Goal: Communication & Community: Answer question/provide support

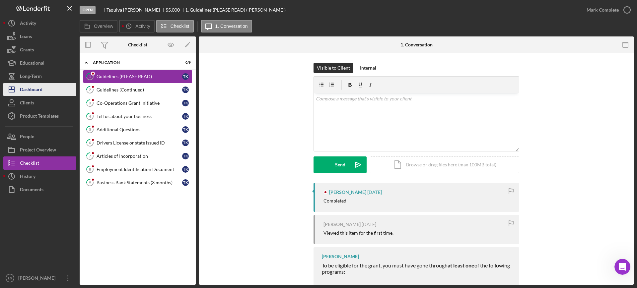
scroll to position [1, 0]
click at [41, 90] on div "Dashboard" at bounding box center [31, 90] width 23 height 15
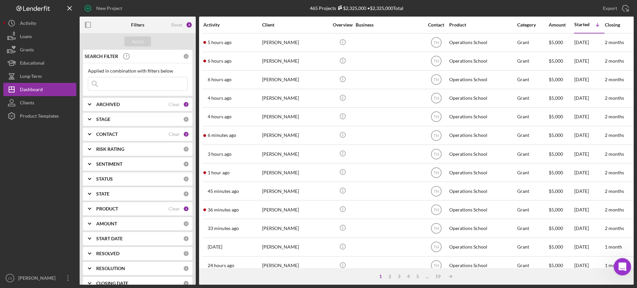
click at [618, 272] on div "Open Intercom Messenger" at bounding box center [622, 266] width 22 height 22
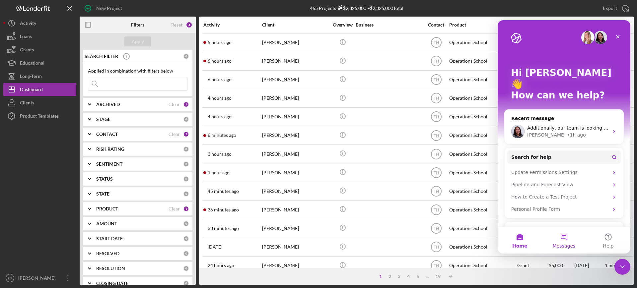
click at [568, 239] on button "Messages" at bounding box center [564, 240] width 44 height 27
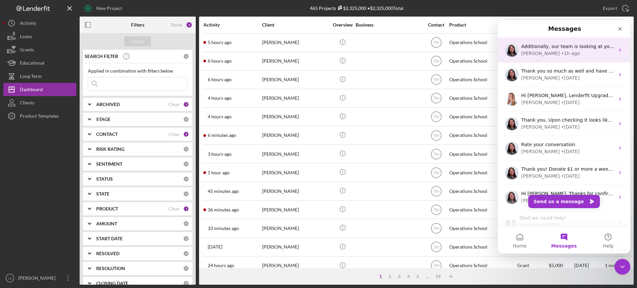
click at [577, 50] on div "[PERSON_NAME] • 1h ago" at bounding box center [569, 53] width 94 height 7
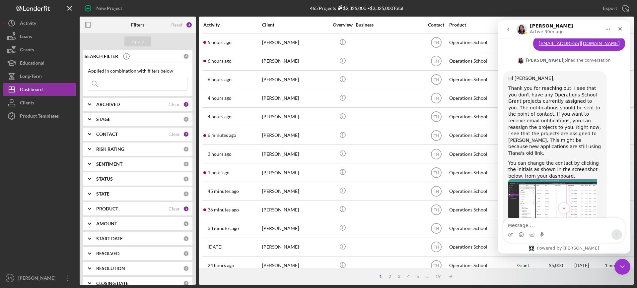
scroll to position [430, 0]
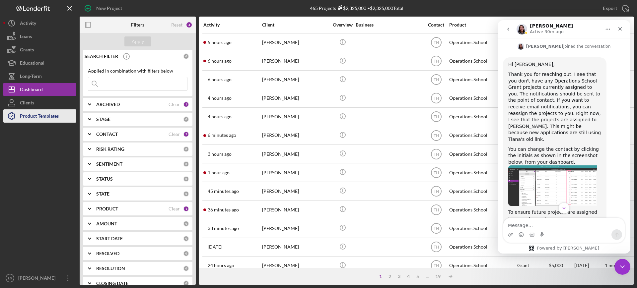
click at [26, 113] on div "Product Templates" at bounding box center [39, 117] width 39 height 15
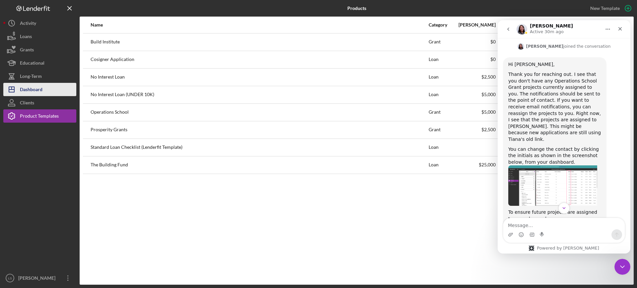
click at [38, 91] on div "Dashboard" at bounding box center [31, 90] width 23 height 15
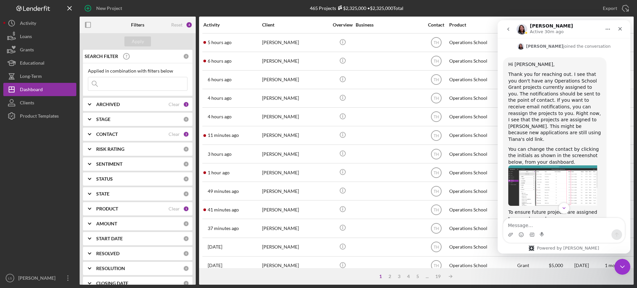
click at [142, 87] on input at bounding box center [137, 83] width 99 height 13
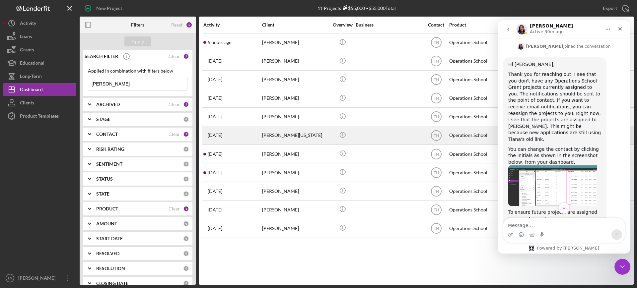
type input "[PERSON_NAME]"
click at [293, 134] on div "[PERSON_NAME][US_STATE]" at bounding box center [295, 136] width 66 height 18
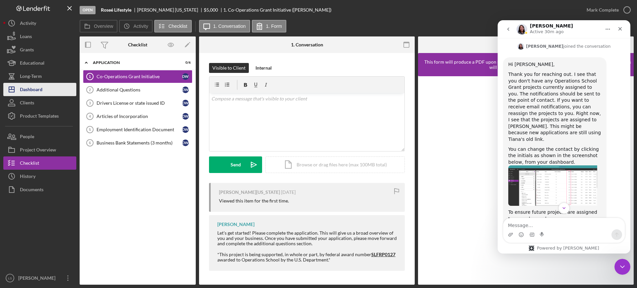
click at [35, 88] on div "Dashboard" at bounding box center [31, 90] width 23 height 15
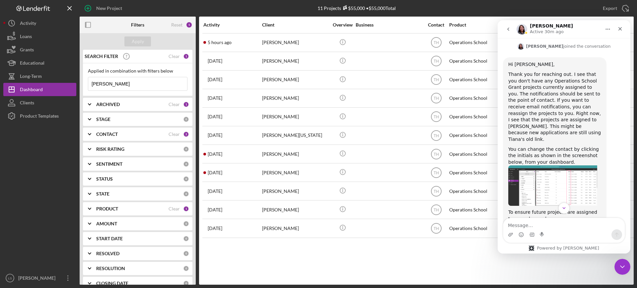
click at [158, 84] on input "[PERSON_NAME]" at bounding box center [137, 83] width 99 height 13
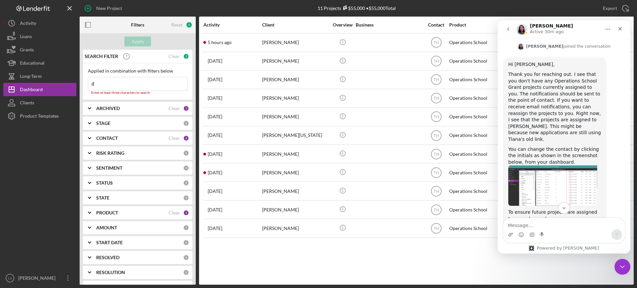
type input "d"
click at [506, 31] on icon "go back" at bounding box center [508, 29] width 5 height 5
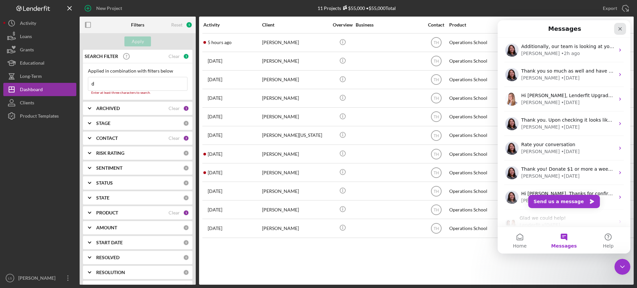
click at [622, 28] on icon "Close" at bounding box center [620, 28] width 5 height 5
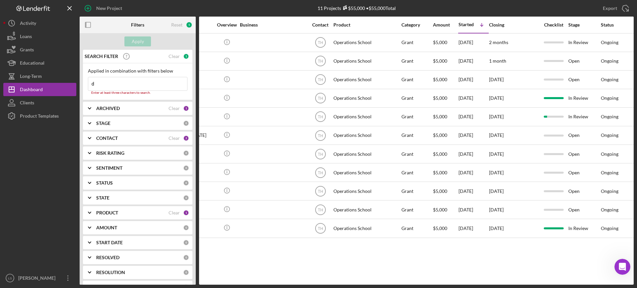
scroll to position [0, 20]
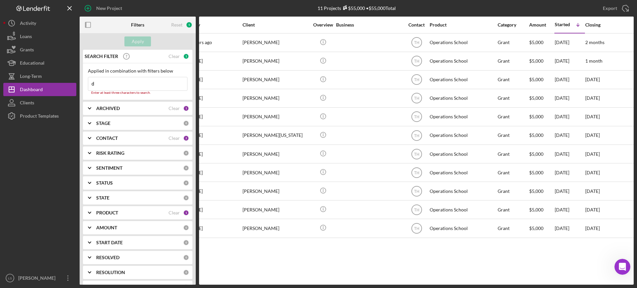
click at [123, 212] on div "PRODUCT" at bounding box center [132, 212] width 72 height 5
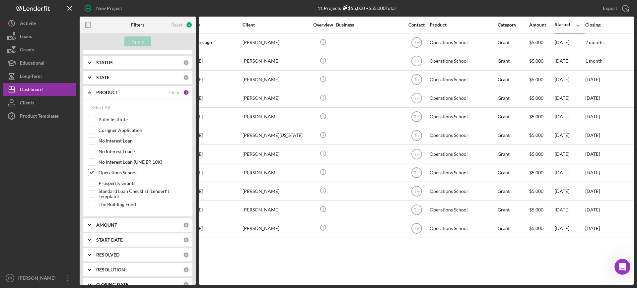
scroll to position [79, 0]
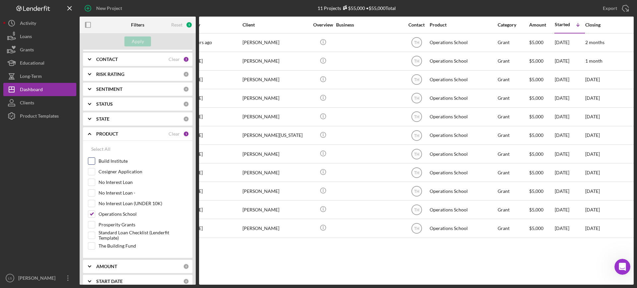
click at [94, 164] on input "Build Institute" at bounding box center [91, 161] width 7 height 7
click at [93, 163] on input "Build Institute" at bounding box center [91, 161] width 7 height 7
checkbox input "false"
click at [91, 246] on input "The Building Fund" at bounding box center [91, 246] width 7 height 7
checkbox input "true"
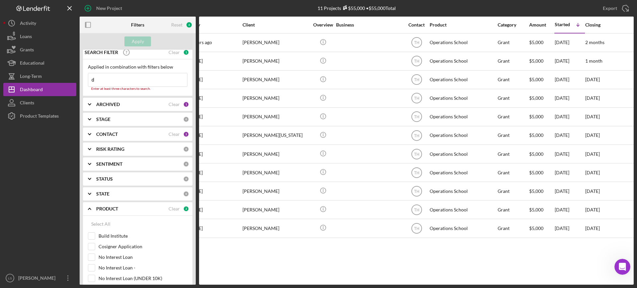
scroll to position [0, 0]
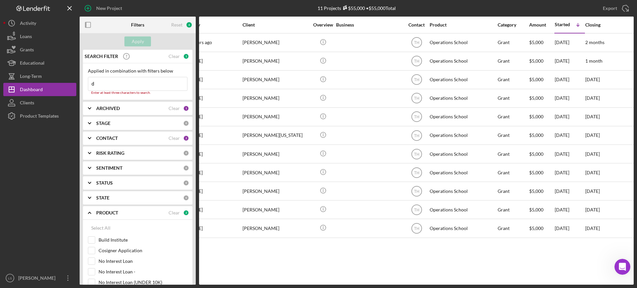
click at [124, 84] on input "d" at bounding box center [137, 83] width 99 height 13
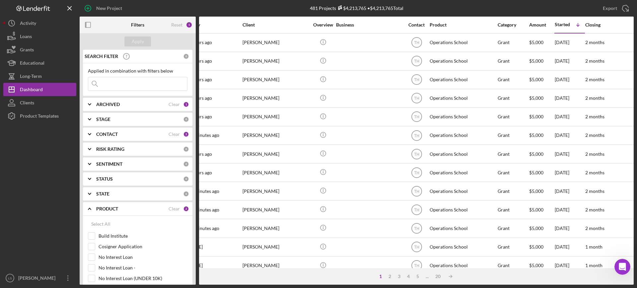
click at [114, 93] on div "Applied in combination with filters below Icon/Menu Close" at bounding box center [138, 79] width 110 height 33
click at [115, 87] on input at bounding box center [137, 83] width 99 height 13
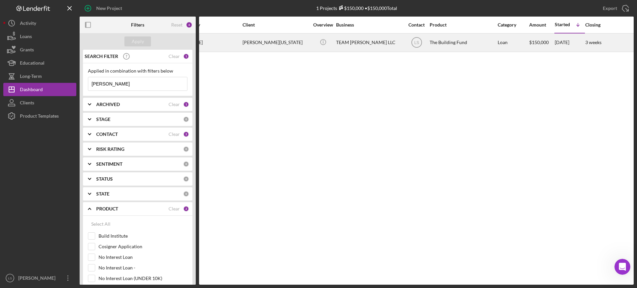
type input "[PERSON_NAME]"
click at [360, 45] on div "TEAM [PERSON_NAME] LLC" at bounding box center [369, 43] width 66 height 18
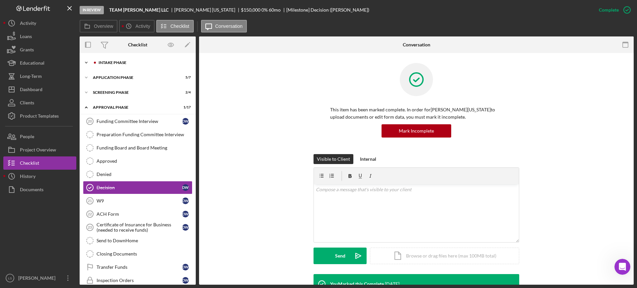
click at [134, 67] on div "Icon/Expander Intake Phase 4 / 17" at bounding box center [138, 62] width 116 height 13
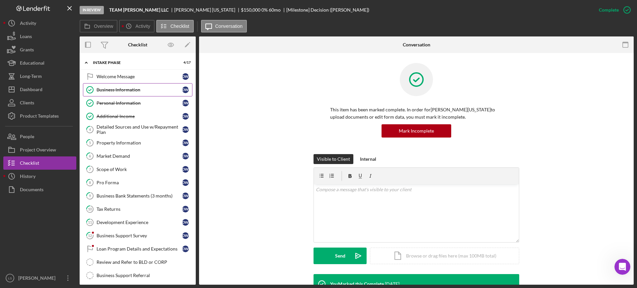
click at [144, 87] on div "Business Information" at bounding box center [140, 89] width 86 height 5
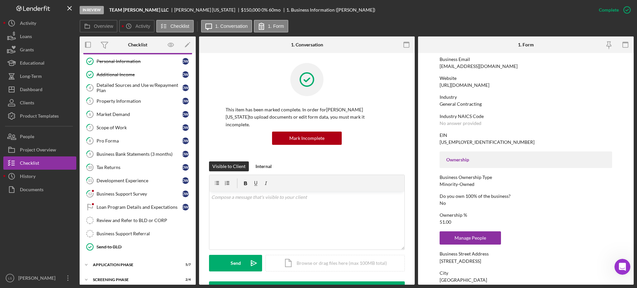
scroll to position [41, 0]
click at [620, 267] on icon "Open Intercom Messenger" at bounding box center [621, 266] width 5 height 5
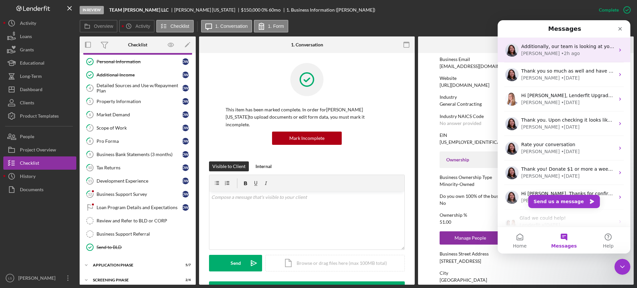
click at [567, 55] on div "[PERSON_NAME] • 2h ago" at bounding box center [569, 53] width 94 height 7
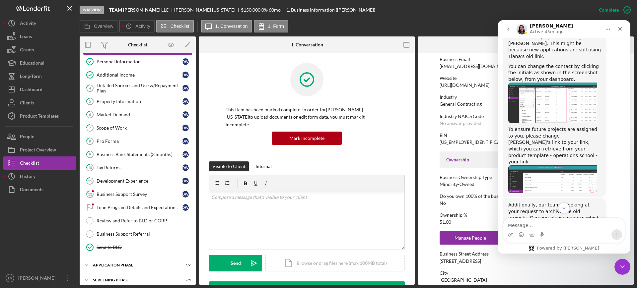
scroll to position [554, 0]
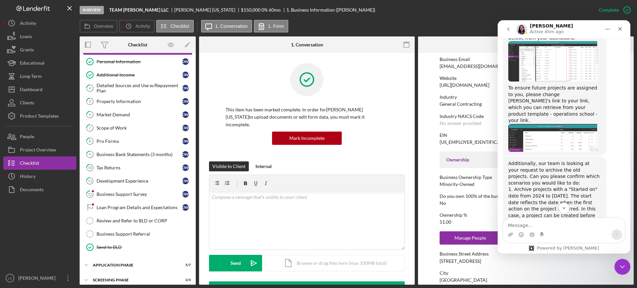
click at [585, 124] on img "Christina says…" at bounding box center [553, 138] width 89 height 28
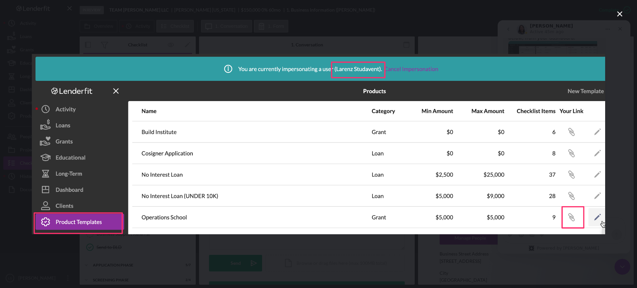
scroll to position [0, 0]
click at [620, 15] on icon "Close" at bounding box center [620, 14] width 8 height 8
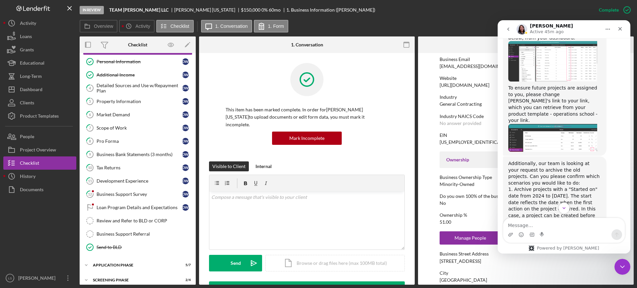
scroll to position [513, 0]
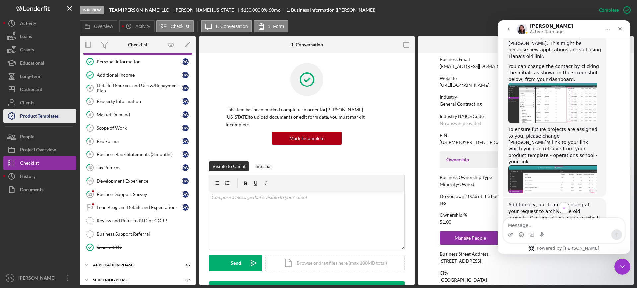
click at [38, 113] on div "Product Templates" at bounding box center [39, 117] width 39 height 15
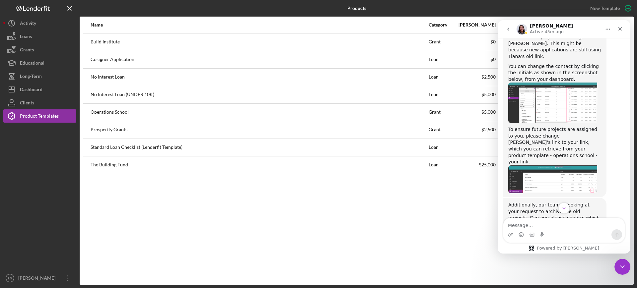
click at [566, 166] on img "Christina says…" at bounding box center [553, 180] width 89 height 28
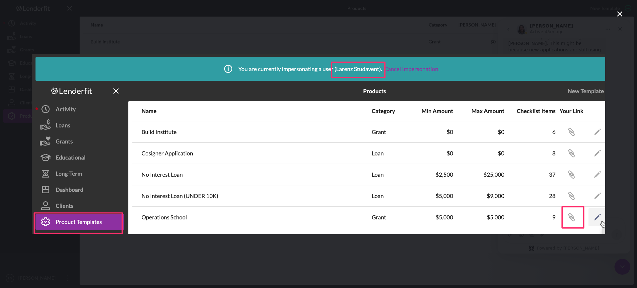
click at [618, 10] on icon "Close" at bounding box center [620, 14] width 8 height 8
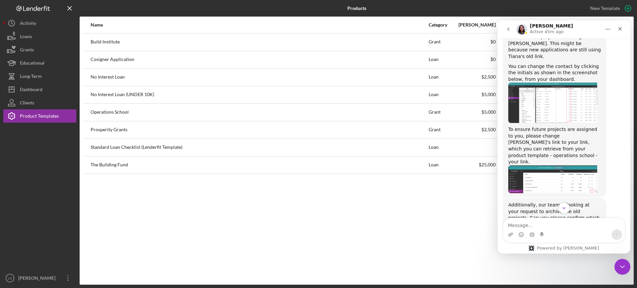
click at [276, 225] on div "Name Category Min Amount Max Amount Checklist Items Your Link Build Institute G…" at bounding box center [357, 151] width 554 height 269
click at [622, 31] on icon "Close" at bounding box center [620, 28] width 5 height 5
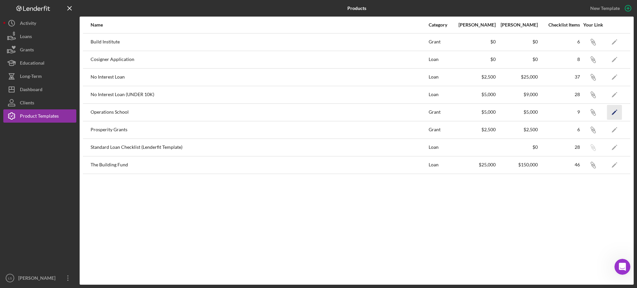
click at [614, 112] on polygon "button" at bounding box center [614, 113] width 5 height 5
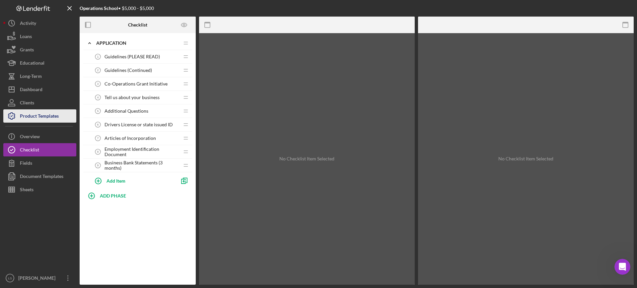
click at [33, 116] on div "Product Templates" at bounding box center [39, 117] width 39 height 15
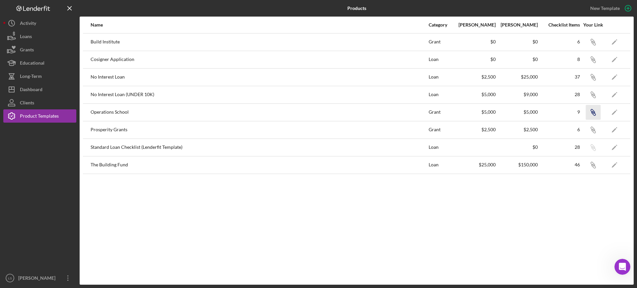
click at [594, 114] on icon "Icon/Link" at bounding box center [593, 112] width 15 height 15
click at [620, 262] on icon "Open Intercom Messenger" at bounding box center [622, 266] width 11 height 11
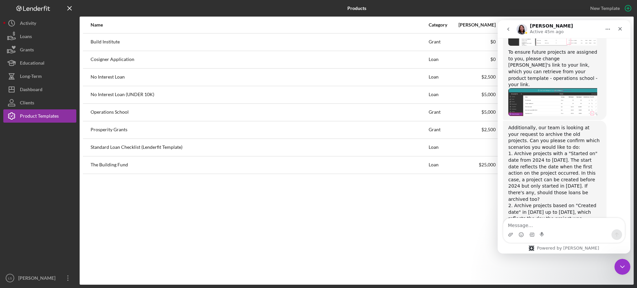
scroll to position [596, 0]
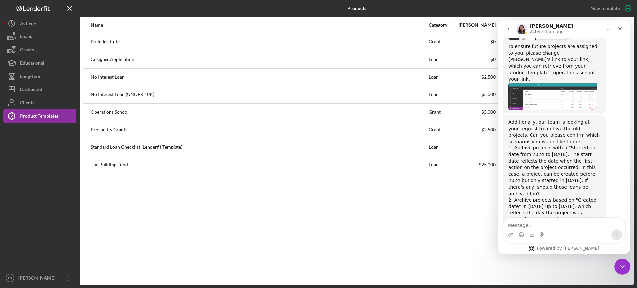
click at [572, 83] on img "Christina says…" at bounding box center [553, 97] width 89 height 28
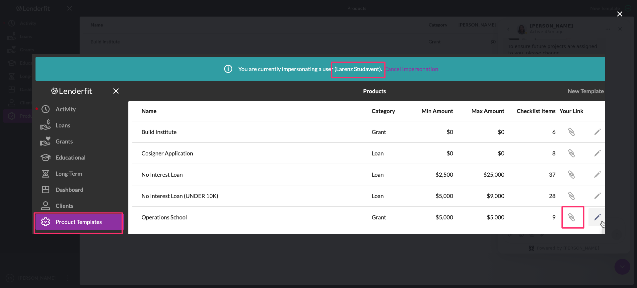
click at [620, 14] on icon "Close" at bounding box center [619, 13] width 5 height 5
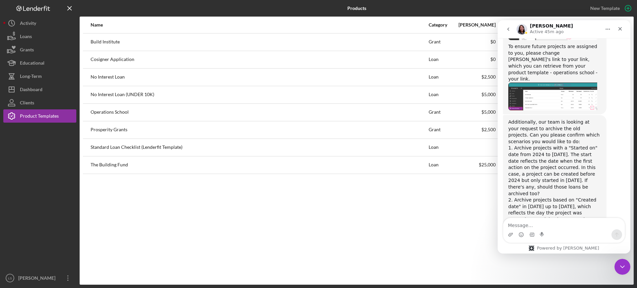
click at [333, 265] on div "Name Category Min Amount Max Amount Checklist Items Your Link Build Institute G…" at bounding box center [357, 151] width 554 height 269
click at [510, 27] on icon "go back" at bounding box center [508, 29] width 5 height 5
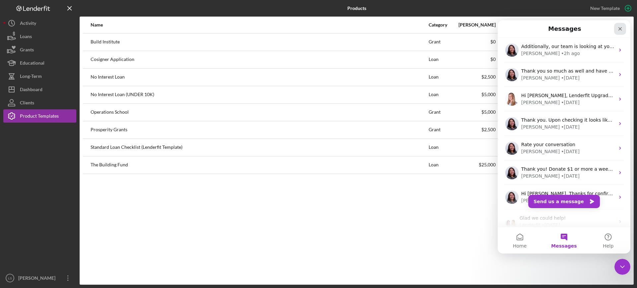
drag, startPoint x: 623, startPoint y: 26, endPoint x: 1117, endPoint y: 50, distance: 494.6
click at [623, 26] on div "Close" at bounding box center [621, 29] width 12 height 12
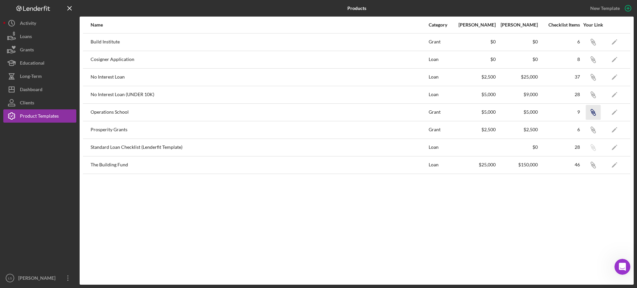
click at [594, 112] on icon "Icon/Link" at bounding box center [593, 112] width 15 height 15
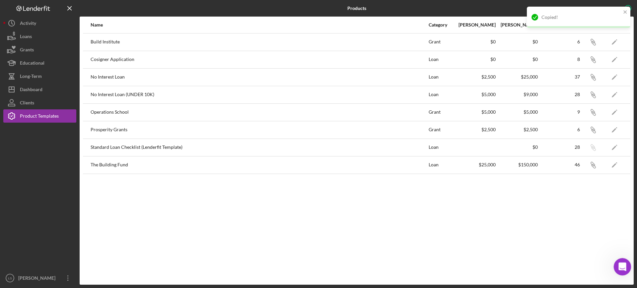
click at [628, 270] on div "Open Intercom Messenger" at bounding box center [622, 266] width 22 height 22
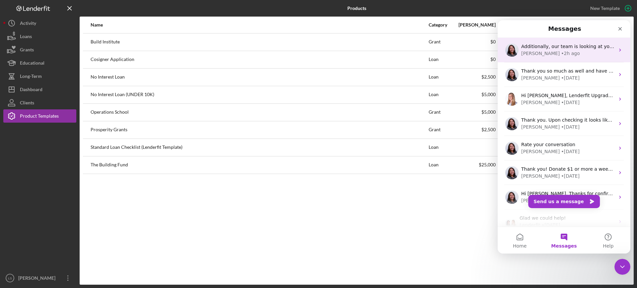
click at [576, 41] on div "Additionally, our team is looking at your request to archive the old projects. …" at bounding box center [564, 50] width 133 height 25
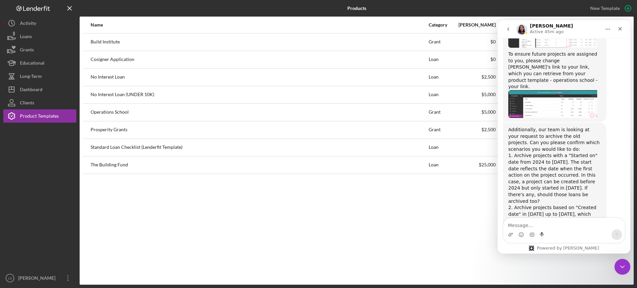
scroll to position [596, 0]
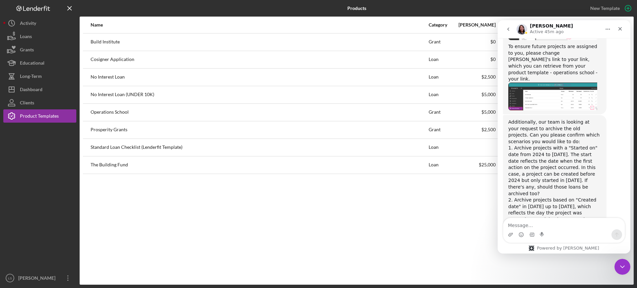
click at [554, 215] on div "Additionally, our team is looking at your request to archive the old projects. …" at bounding box center [564, 189] width 122 height 149
click at [551, 220] on textarea "Message…" at bounding box center [565, 223] width 122 height 11
type textarea "[PERSON_NAME],"
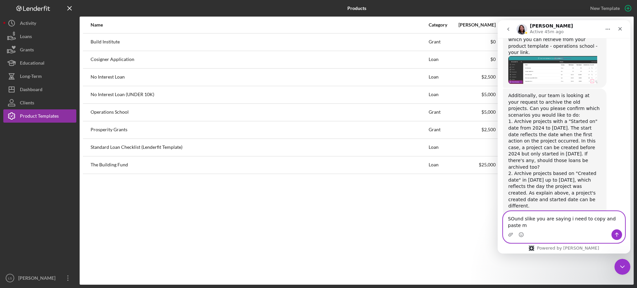
click at [513, 225] on textarea "SOund slike you are saying i need to copy and paste m" at bounding box center [565, 221] width 122 height 18
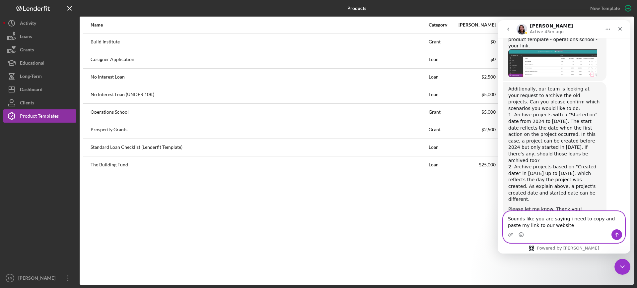
click at [582, 219] on textarea "Sounds like you are saying i need to copy and paste my link to our website" at bounding box center [565, 221] width 122 height 18
click at [566, 227] on textarea "Sounds like you are saying i need to copy and paste my link and to our website …" at bounding box center [565, 217] width 122 height 25
click at [603, 224] on textarea "Sounds like you are saying i need to copy and paste my link and to our website …" at bounding box center [565, 217] width 122 height 25
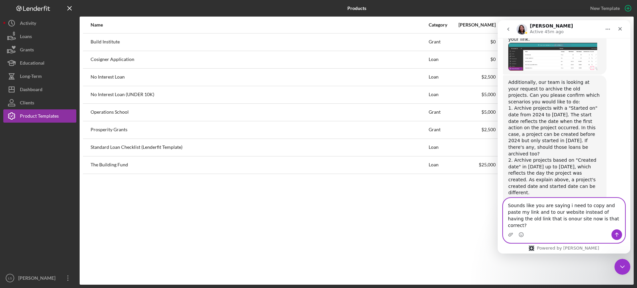
click at [528, 224] on textarea "Sounds like you are saying i need to copy and paste my link and to our website …" at bounding box center [565, 214] width 122 height 31
type textarea "Sounds like you are saying i need to copy and paste my link and to our website …"
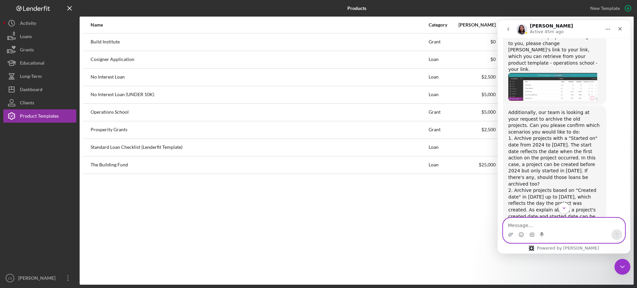
scroll to position [600, 0]
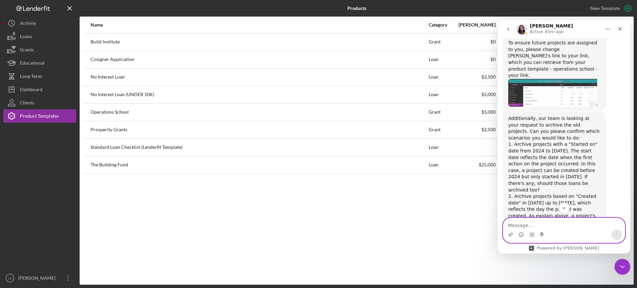
click at [539, 225] on textarea "Message…" at bounding box center [565, 223] width 122 height 11
click at [517, 225] on textarea "So iw ouldike option" at bounding box center [565, 223] width 122 height 11
click at [508, 225] on textarea "So i would like option" at bounding box center [565, 223] width 122 height 11
click at [519, 225] on textarea "whenit comes to archiving, So i would like option" at bounding box center [565, 223] width 122 height 11
click at [571, 227] on textarea "when it comes to archiving, So i would like option" at bounding box center [565, 221] width 122 height 18
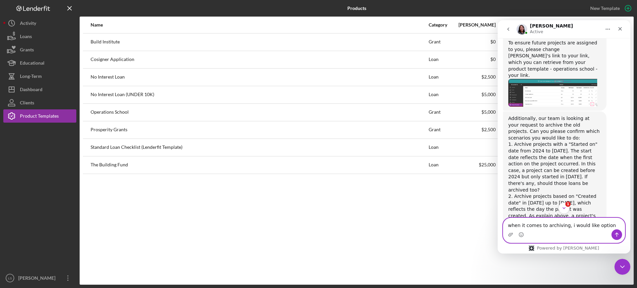
click at [606, 226] on textarea "when it comes to archiving, i would like option" at bounding box center [565, 223] width 122 height 11
click at [528, 226] on textarea "when it comes to archiving, i would like option #2. Archive everything prior to…" at bounding box center [565, 217] width 122 height 25
drag, startPoint x: 528, startPoint y: 227, endPoint x: 526, endPoint y: 222, distance: 4.9
type textarea "when it comes to archiving, i would like option #2. Archive everything prior to…"
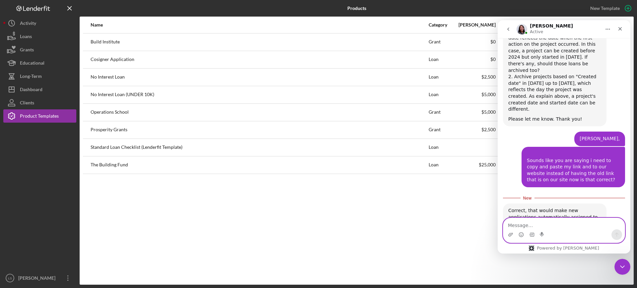
scroll to position [733, 0]
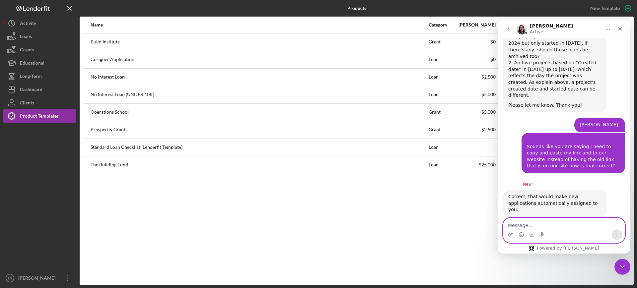
click at [530, 224] on textarea "Message…" at bounding box center [565, 223] width 122 height 11
click at [565, 190] on div "Correct, that would make new applications automatically assigned to you. [PERSO…" at bounding box center [555, 204] width 104 height 28
click at [565, 194] on div "Correct, that would make new applications automatically assigned to you." at bounding box center [555, 204] width 93 height 20
click at [540, 226] on textarea "Message…" at bounding box center [565, 223] width 122 height 11
type textarea "Thank you I understand now"
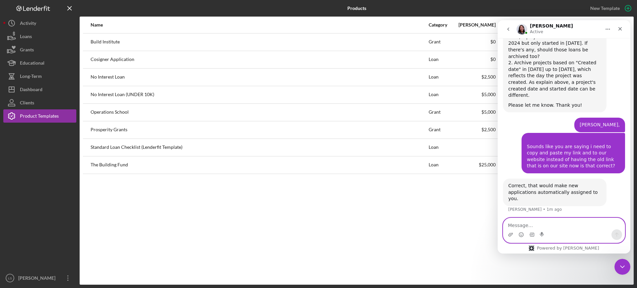
scroll to position [738, 0]
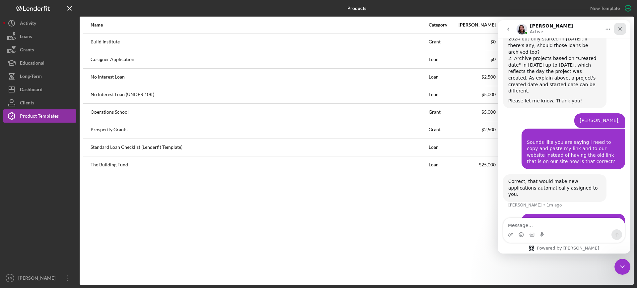
click at [622, 27] on icon "Close" at bounding box center [620, 28] width 5 height 5
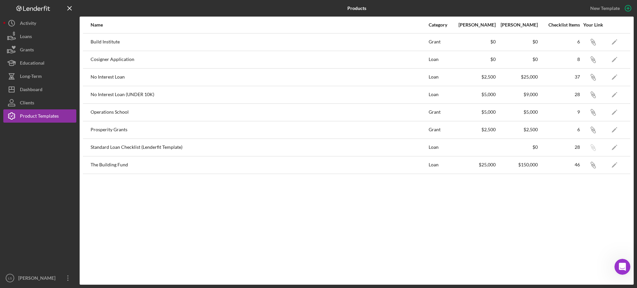
drag, startPoint x: 596, startPoint y: 165, endPoint x: 597, endPoint y: 174, distance: 8.5
click at [596, 165] on icon "Icon/Link" at bounding box center [593, 165] width 15 height 15
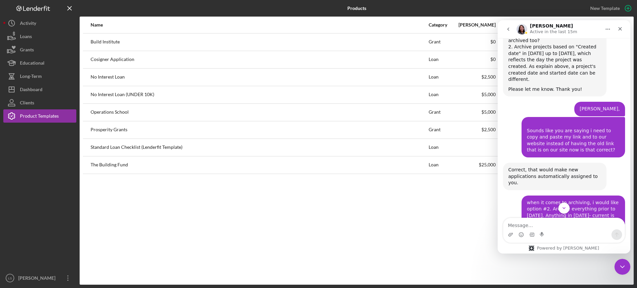
scroll to position [782, 0]
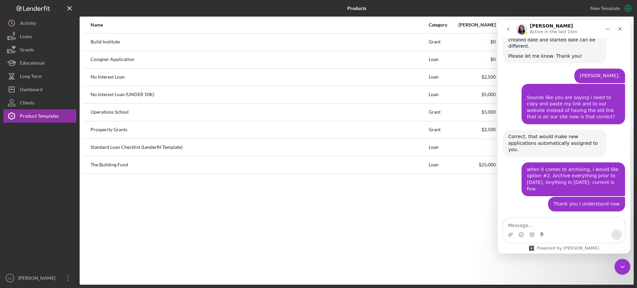
click at [543, 228] on textarea "Message…" at bounding box center [565, 223] width 122 height 11
type textarea "Thanks again!"
